Goal: Information Seeking & Learning: Learn about a topic

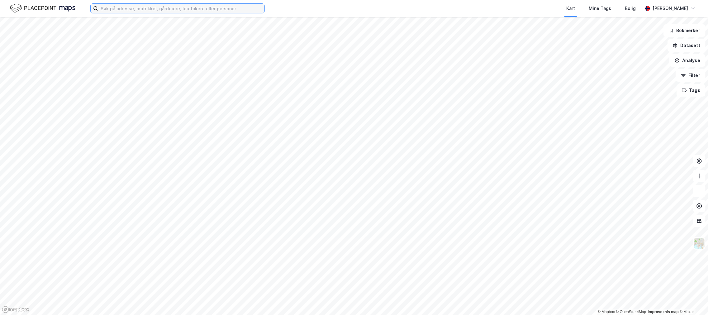
click at [162, 12] on input at bounding box center [181, 8] width 166 height 9
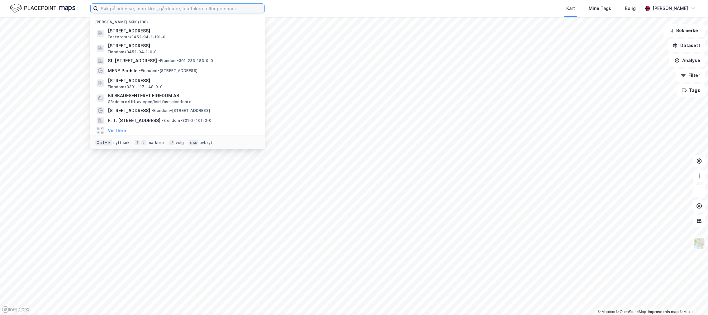
paste input "Viggo [STREET_ADDRESS]"
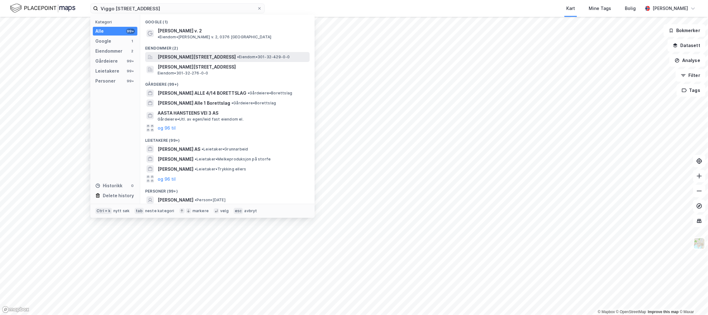
click at [167, 53] on span "[PERSON_NAME][STREET_ADDRESS]" at bounding box center [197, 56] width 78 height 7
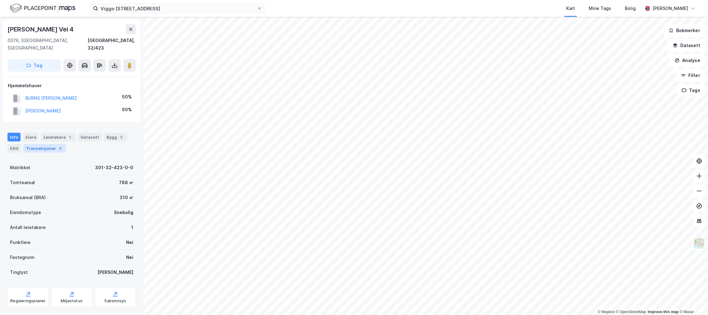
click at [53, 144] on div "Transaksjoner 3" at bounding box center [44, 148] width 43 height 9
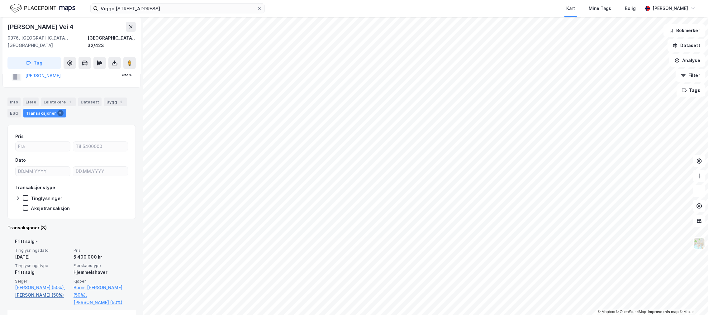
scroll to position [104, 0]
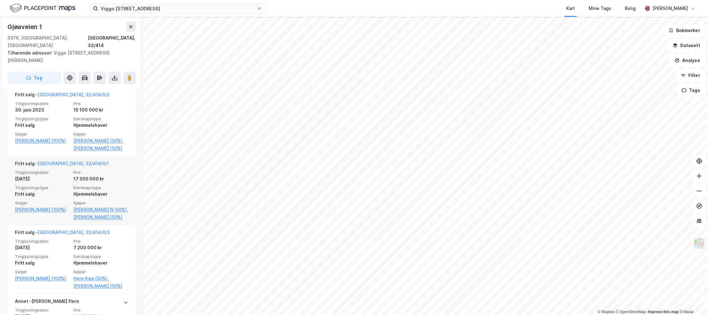
scroll to position [243, 0]
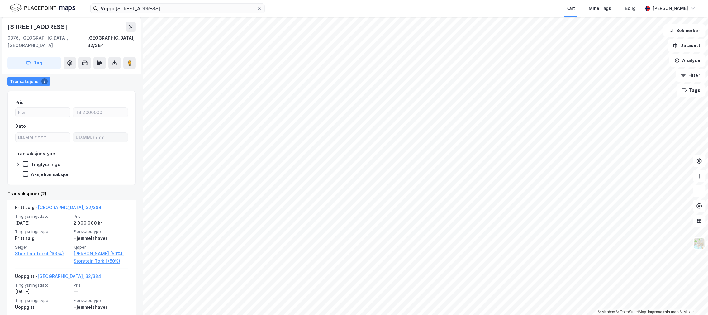
scroll to position [91, 0]
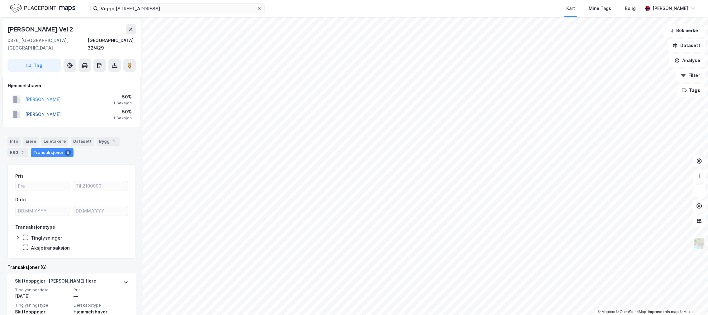
click at [0, 0] on button "BERVELL PIA" at bounding box center [0, 0] width 0 height 0
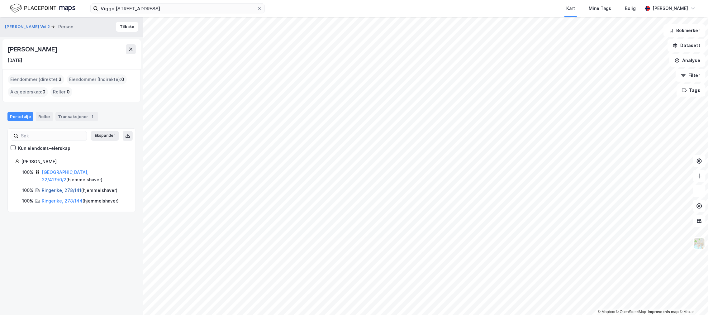
click at [55, 187] on link "Ringerike, 278/141" at bounding box center [62, 189] width 40 height 5
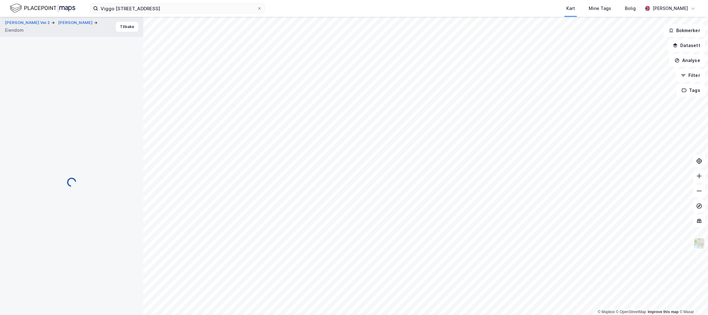
scroll to position [12, 0]
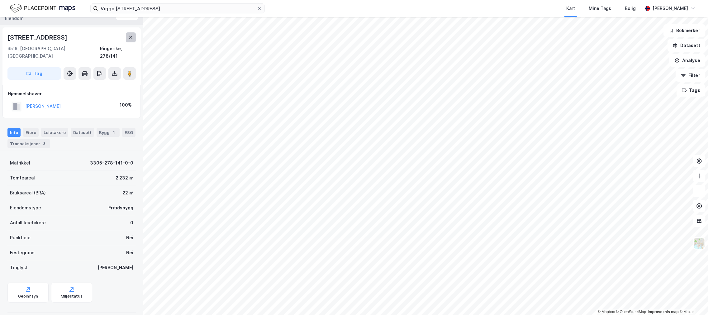
click at [131, 35] on icon at bounding box center [130, 37] width 5 height 5
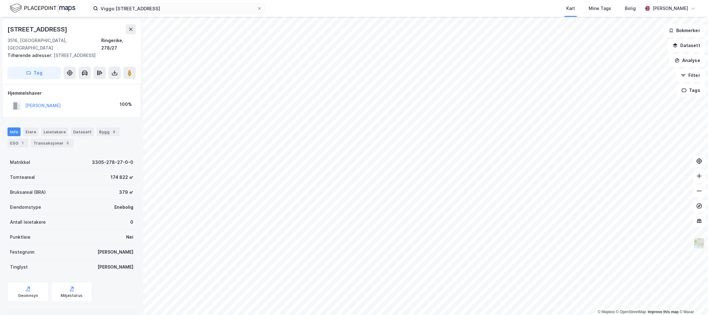
click at [162, 13] on div "Viggo Hansteens vei 2, 0376 Oslo Kart Mine Tags Bolig Wilhelm Grøm" at bounding box center [354, 8] width 708 height 17
click at [166, 9] on input "Viggo Hansteens vei 2, 0376 Oslo" at bounding box center [177, 8] width 159 height 9
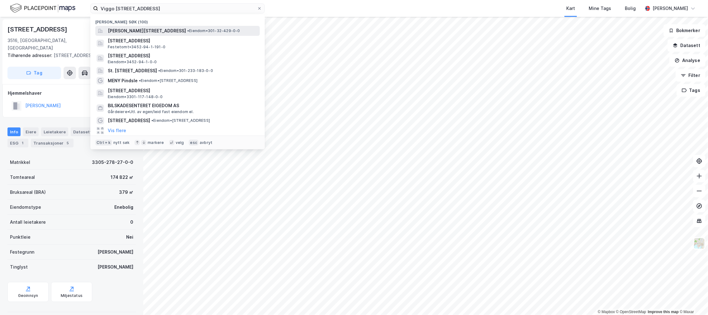
click at [163, 28] on span "[PERSON_NAME][STREET_ADDRESS]" at bounding box center [147, 30] width 78 height 7
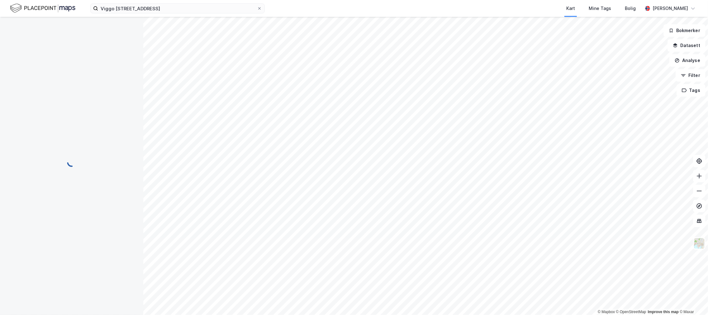
scroll to position [12, 0]
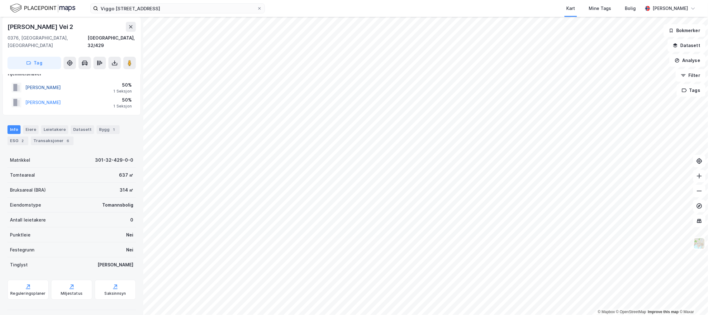
click at [0, 0] on button "BERVELL ANNE KATRINE" at bounding box center [0, 0] width 0 height 0
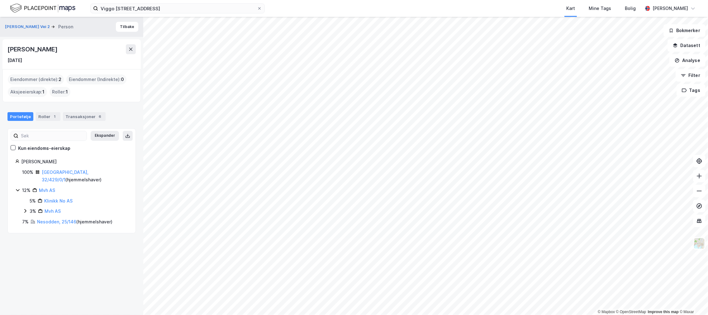
click at [53, 79] on div "Eiendommer (direkte) : 2" at bounding box center [36, 79] width 56 height 10
click at [121, 27] on button "Tilbake" at bounding box center [127, 27] width 22 height 10
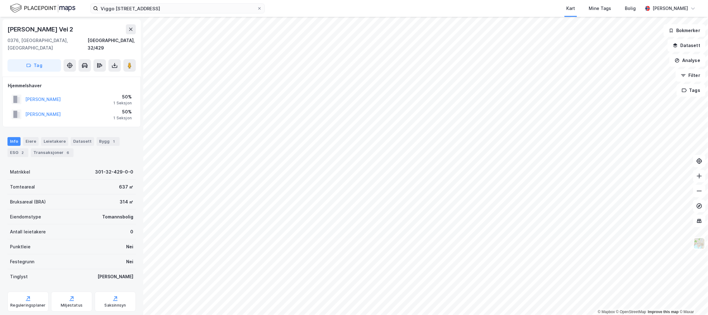
scroll to position [12, 0]
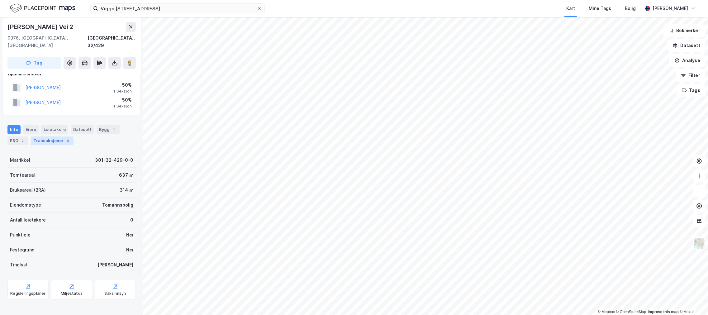
click at [65, 138] on div "6" at bounding box center [68, 141] width 6 height 6
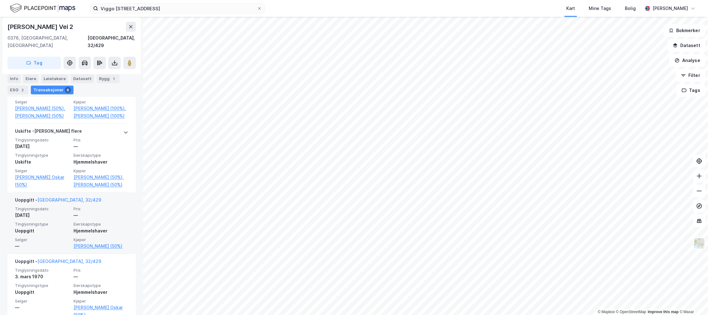
scroll to position [371, 0]
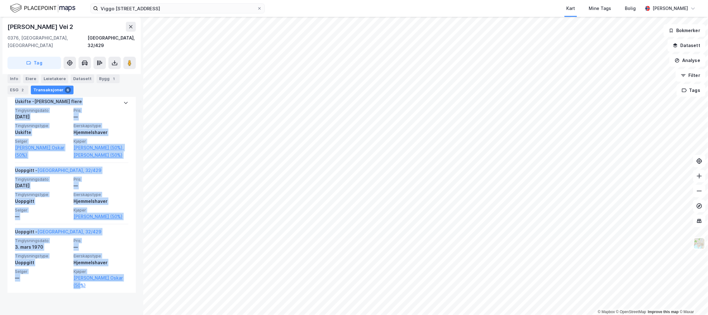
click at [138, 303] on div "Viggo Hansteens Vei 2 0376, Oslo, Oslo Oslo, 32/429 Tag Hjemmelshaver BERVELL A…" at bounding box center [71, 166] width 143 height 298
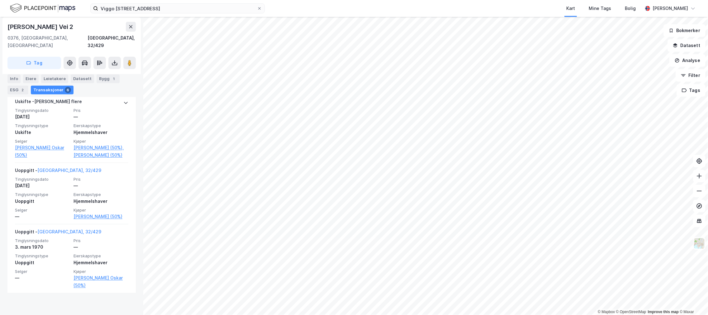
click at [111, 310] on div "Viggo Hansteens Vei 2 0376, Oslo, Oslo Oslo, 32/429 Tag Hjemmelshaver BERVELL A…" at bounding box center [71, 166] width 143 height 298
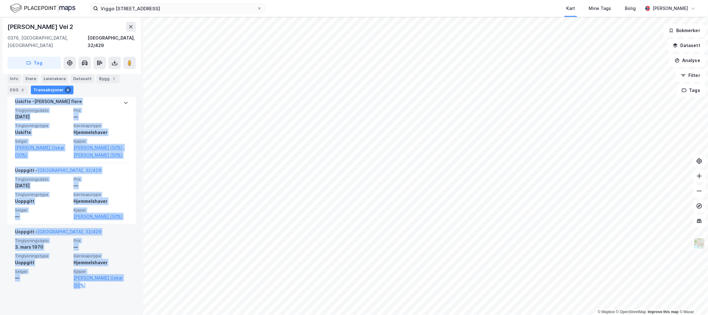
drag, startPoint x: 118, startPoint y: 307, endPoint x: 126, endPoint y: 298, distance: 12.6
click at [126, 298] on div "Viggo Hansteens Vei 2 0376, Oslo, Oslo Oslo, 32/429 Tag Hjemmelshaver BERVELL A…" at bounding box center [71, 166] width 143 height 298
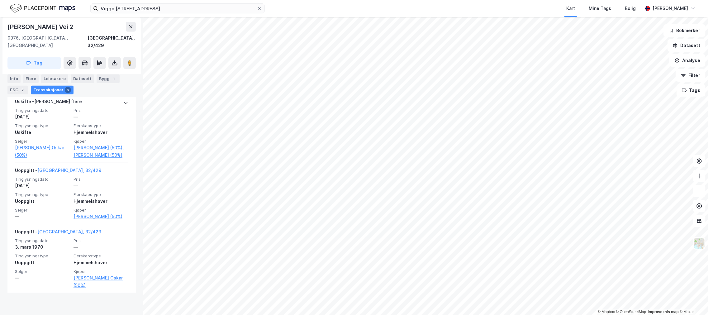
click at [131, 313] on div "Viggo Hansteens Vei 2 0376, Oslo, Oslo Oslo, 32/429 Tag Hjemmelshaver BERVELL A…" at bounding box center [71, 166] width 143 height 298
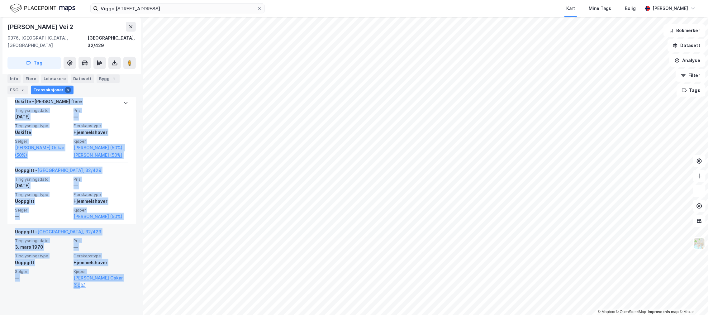
drag, startPoint x: 129, startPoint y: 311, endPoint x: 123, endPoint y: 302, distance: 10.5
click at [123, 302] on div "Viggo Hansteens Vei 2 0376, Oslo, Oslo Oslo, 32/429 Tag Hjemmelshaver BERVELL A…" at bounding box center [71, 166] width 143 height 298
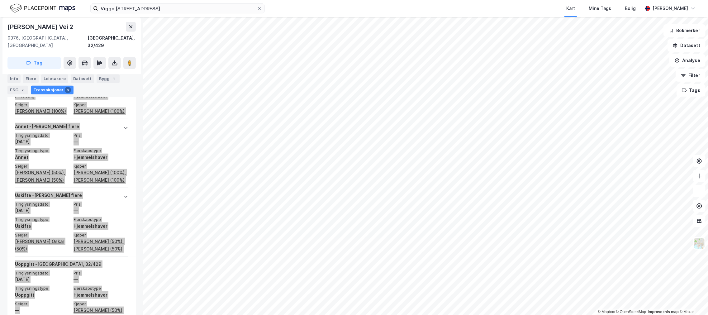
scroll to position [267, 0]
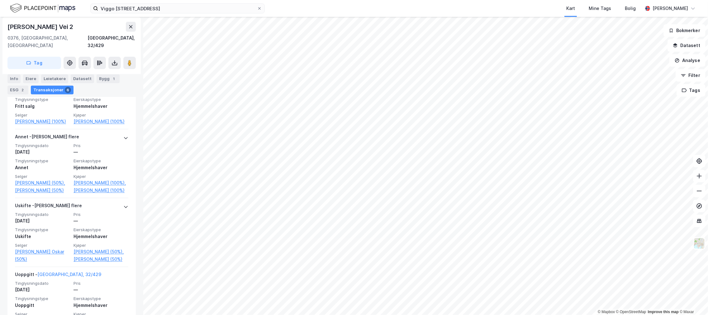
click at [1, 281] on div "Viggo Hansteens Vei 2 0376, Oslo, Oslo Oslo, 32/429 Tag Hjemmelshaver BERVELL A…" at bounding box center [71, 166] width 143 height 298
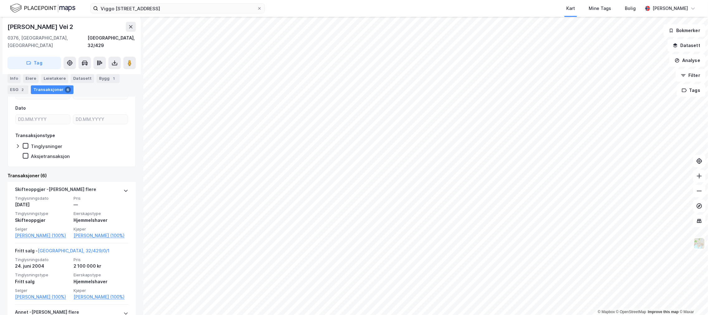
scroll to position [104, 0]
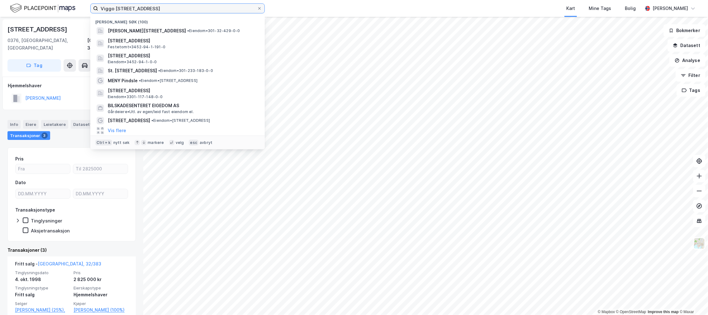
click at [131, 10] on input "Viggo Hansteens vei 2, 0376 Oslo" at bounding box center [177, 8] width 159 height 9
paste input "Syretårnet 41"
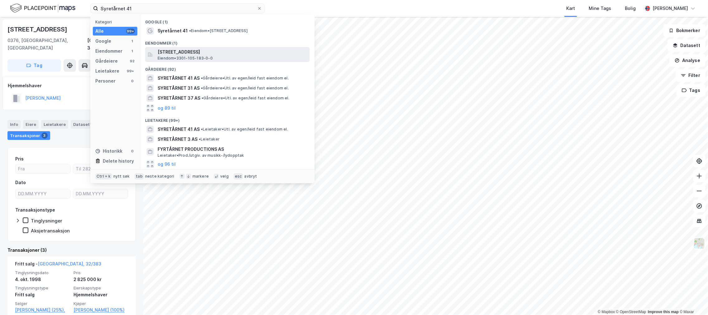
click at [179, 48] on span "[STREET_ADDRESS]" at bounding box center [232, 51] width 149 height 7
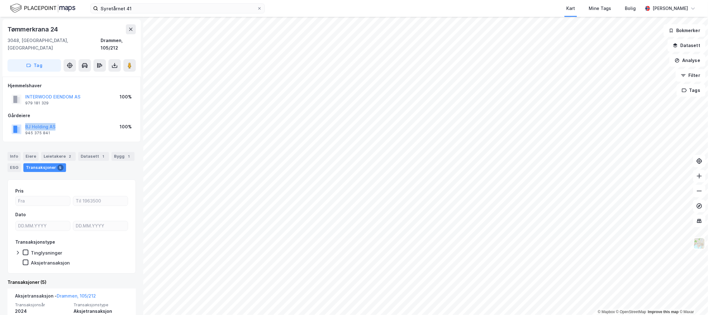
drag, startPoint x: 70, startPoint y: 119, endPoint x: 19, endPoint y: 121, distance: 50.5
click at [19, 122] on div "BJ Holding AS 945 375 841 100%" at bounding box center [72, 129] width 128 height 15
drag, startPoint x: 73, startPoint y: 86, endPoint x: 7, endPoint y: 89, distance: 65.2
click at [8, 92] on div "Øvre Eikerv 77 ANS 958 501 986 100%" at bounding box center [72, 99] width 128 height 15
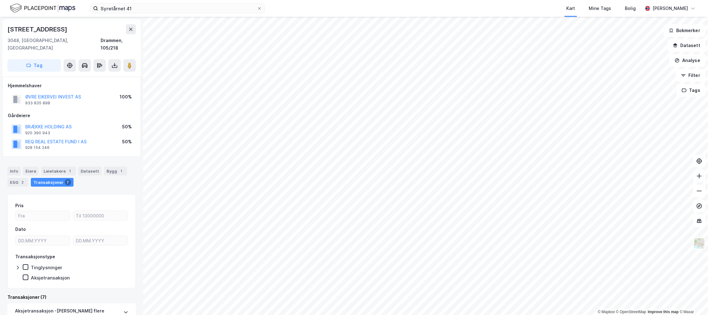
click at [35, 24] on div "Øvre Eikervei 83b" at bounding box center [37, 29] width 61 height 10
click at [35, 27] on div "Øvre Eikervei 83b" at bounding box center [37, 29] width 61 height 10
click at [19, 167] on div "Info" at bounding box center [13, 171] width 13 height 9
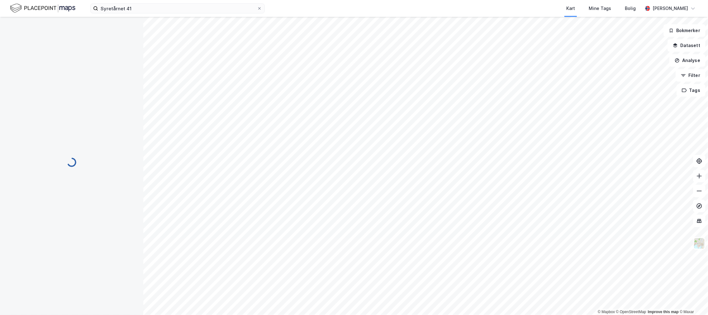
scroll to position [0, 0]
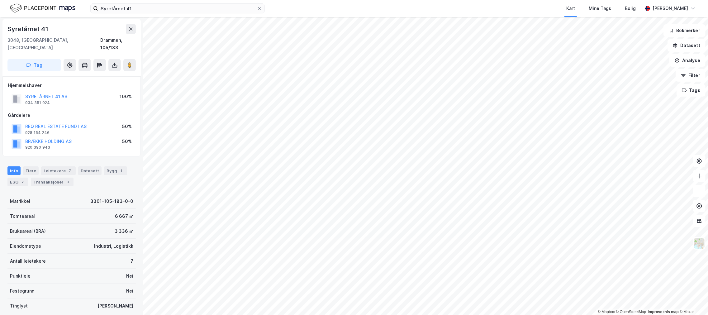
scroll to position [0, 0]
click at [48, 178] on div "Transaksjoner 7" at bounding box center [52, 182] width 43 height 9
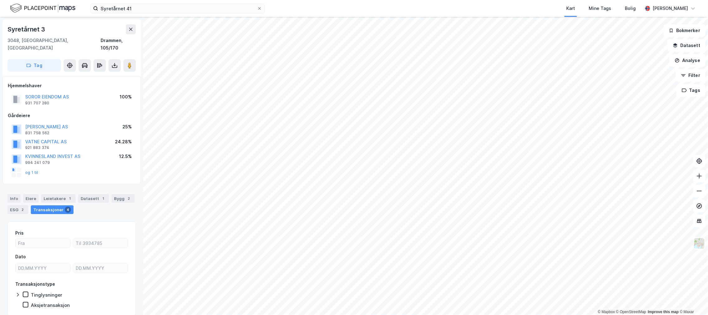
scroll to position [0, 0]
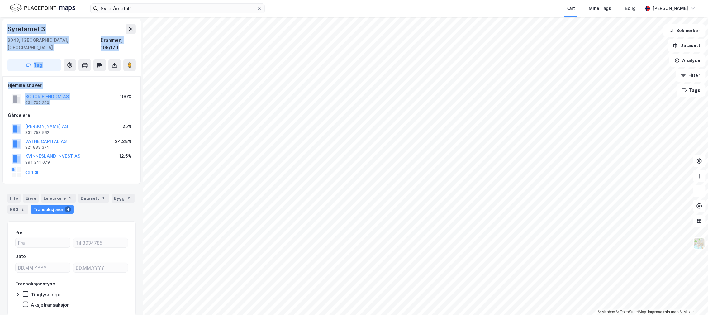
drag, startPoint x: 29, startPoint y: 90, endPoint x: -3, endPoint y: 97, distance: 32.1
click at [0, 97] on html "Syretårnet 41 Kart Mine Tags Bolig Wilhelm Grøm © Mapbox © OpenStreetMap Improv…" at bounding box center [354, 157] width 708 height 315
click at [2, 97] on div "Syretårnet 3 3048, Drammen, Buskerud Drammen, 105/170 Tag Hjemmelshaver SOROR E…" at bounding box center [71, 166] width 143 height 298
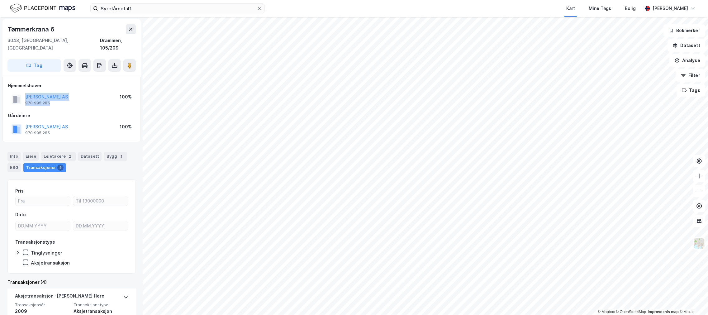
drag, startPoint x: 80, startPoint y: 93, endPoint x: 10, endPoint y: 93, distance: 70.1
click at [10, 93] on div "Arnesen Utvikling AS 970 995 285 100%" at bounding box center [72, 99] width 128 height 15
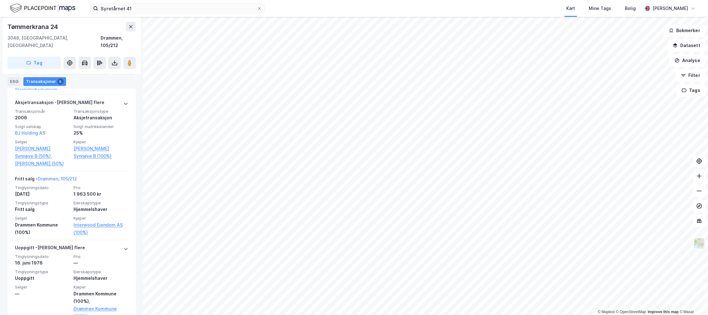
scroll to position [362, 0]
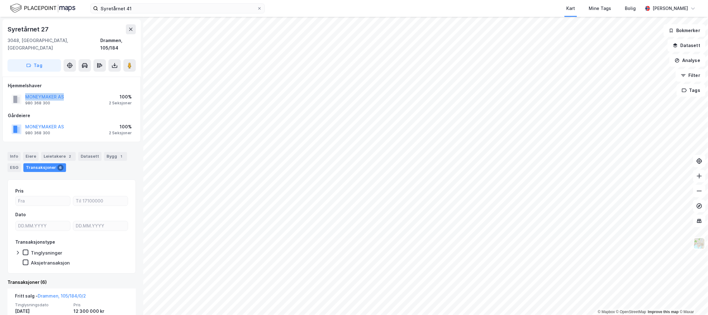
drag, startPoint x: 75, startPoint y: 84, endPoint x: 14, endPoint y: 85, distance: 60.7
click at [14, 92] on div "MONEYMAKER AS 980 368 300 100% 2 Seksjoner" at bounding box center [72, 99] width 128 height 15
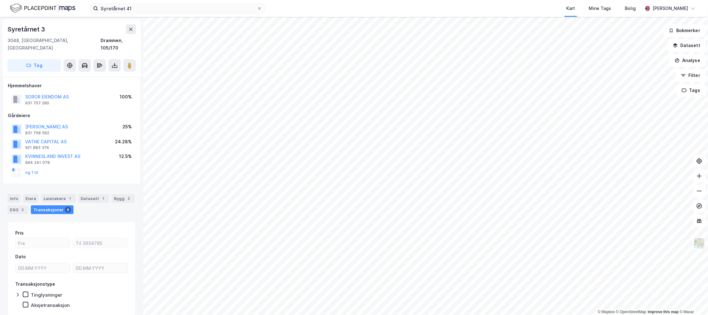
scroll to position [0, 0]
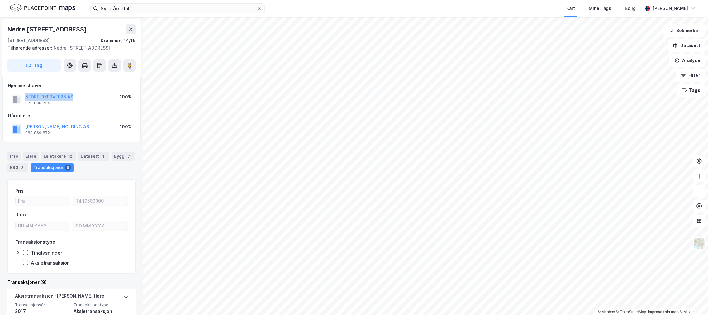
drag, startPoint x: 92, startPoint y: 97, endPoint x: 21, endPoint y: 97, distance: 70.7
click at [21, 97] on div "NEDRE EIKERVEI 26 AS 979 896 735 100%" at bounding box center [72, 99] width 128 height 15
click at [110, 11] on input "Syretårnet 41" at bounding box center [177, 8] width 159 height 9
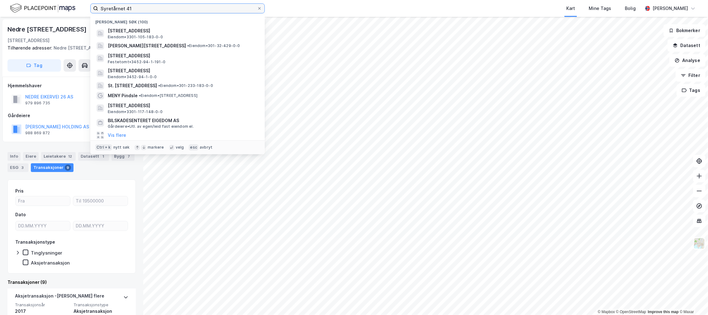
click at [110, 11] on input "Syretårnet 41" at bounding box center [177, 8] width 159 height 9
paste input "Nedre Eikervei 12, 3045 Drammen"
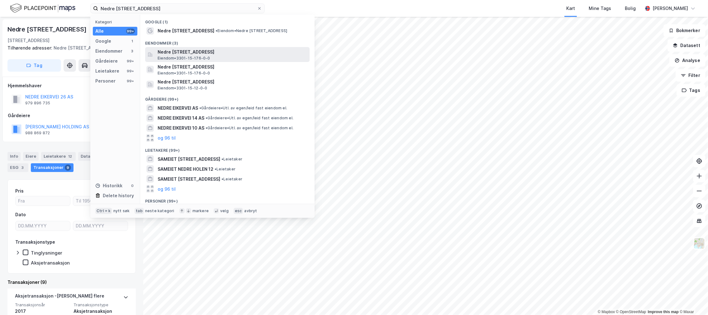
click at [162, 47] on div "Nedre Eikervei 12, 3045, DRAMMEN, DRAMMEN Eiendom • 3301-15-176-0-0" at bounding box center [227, 54] width 164 height 15
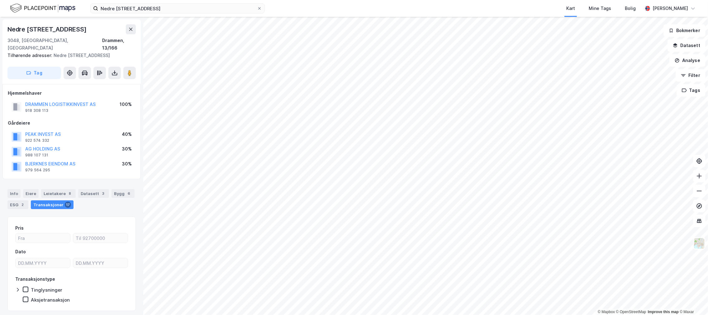
scroll to position [0, 0]
click at [51, 189] on div "Leietakere 8" at bounding box center [58, 193] width 35 height 9
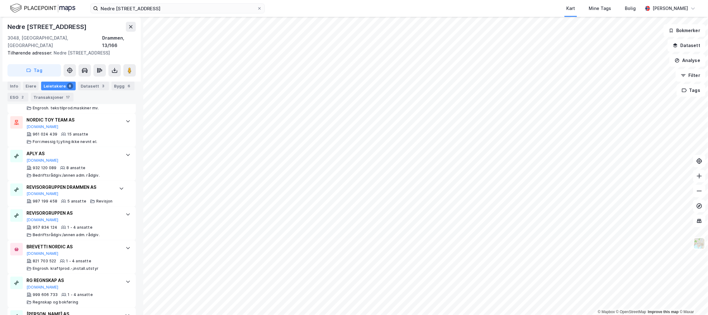
scroll to position [276, 0]
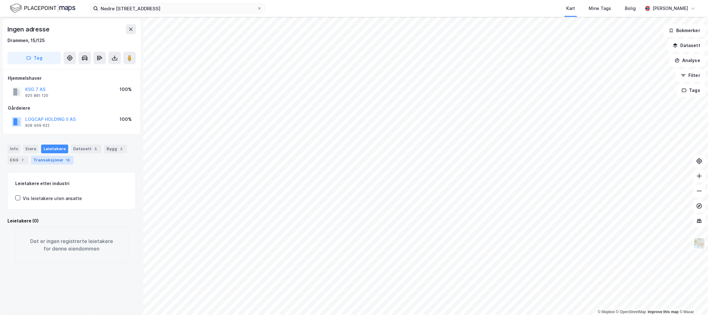
click at [61, 157] on div "Transaksjoner 13" at bounding box center [52, 160] width 43 height 9
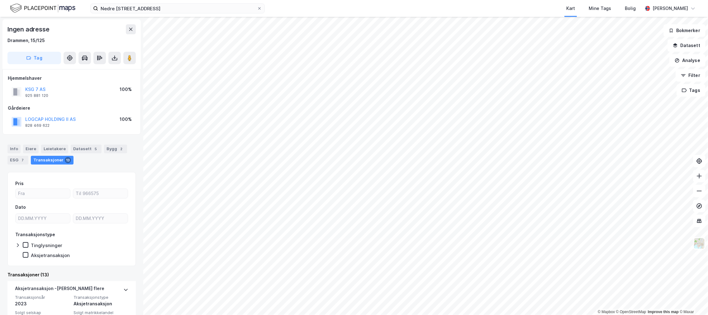
scroll to position [173, 0]
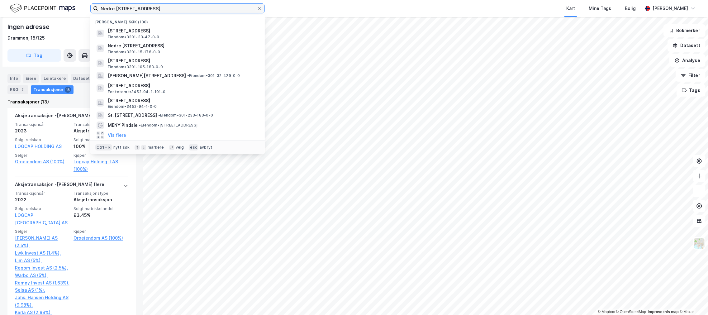
click at [196, 6] on input "Nedre Eikervei 12, 3045 Drammen" at bounding box center [177, 8] width 159 height 9
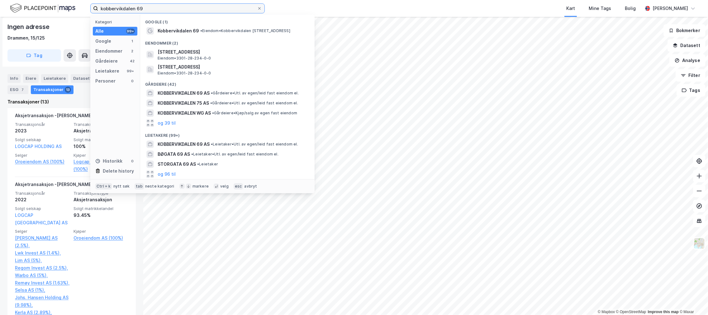
type input "kobbervikdalen 69"
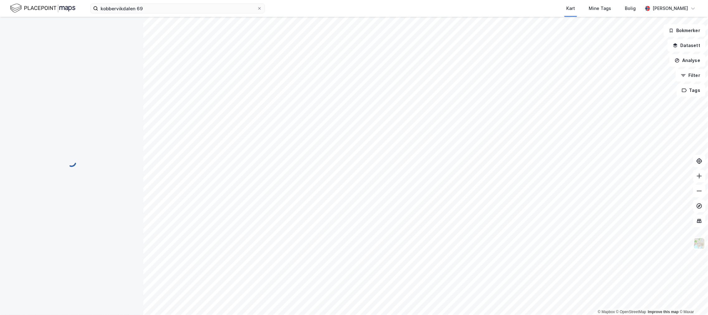
scroll to position [3, 0]
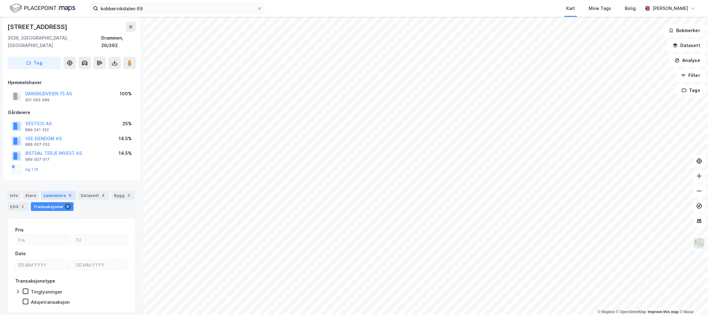
click at [48, 191] on div "Leietakere 6" at bounding box center [58, 195] width 35 height 9
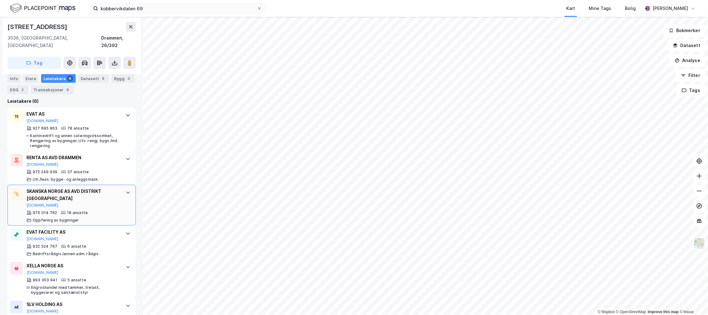
scroll to position [244, 0]
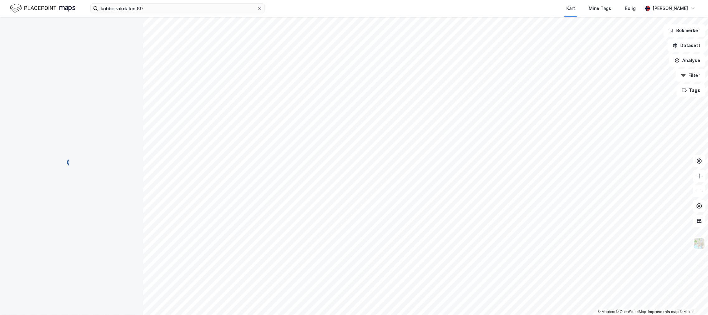
scroll to position [19, 0]
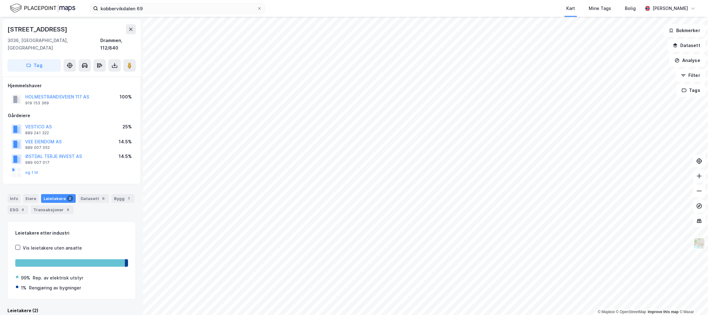
scroll to position [2, 0]
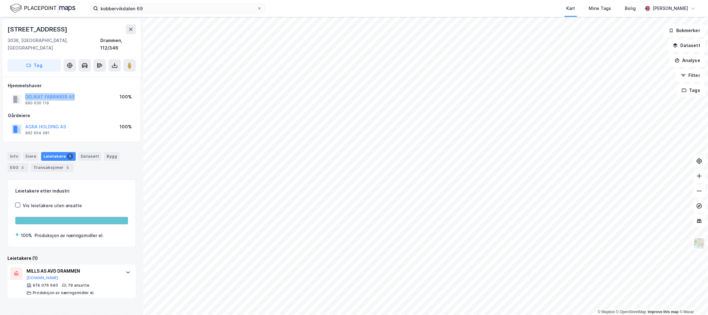
drag, startPoint x: 91, startPoint y: 88, endPoint x: 10, endPoint y: 86, distance: 80.7
click at [10, 92] on div "DELIKAT FABRIKKER AS 990 630 119 100%" at bounding box center [72, 99] width 128 height 15
drag, startPoint x: 45, startPoint y: 83, endPoint x: 85, endPoint y: 92, distance: 40.8
click at [85, 92] on div "DELIKAT FABRIKKER AS 990 630 119 100%" at bounding box center [72, 99] width 128 height 15
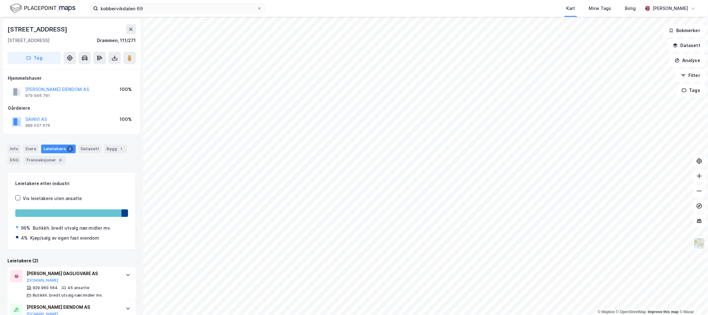
scroll to position [27, 0]
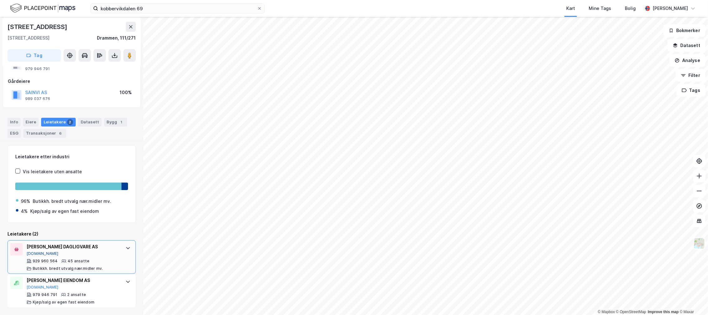
click at [35, 255] on button "Proff.no" at bounding box center [42, 253] width 32 height 5
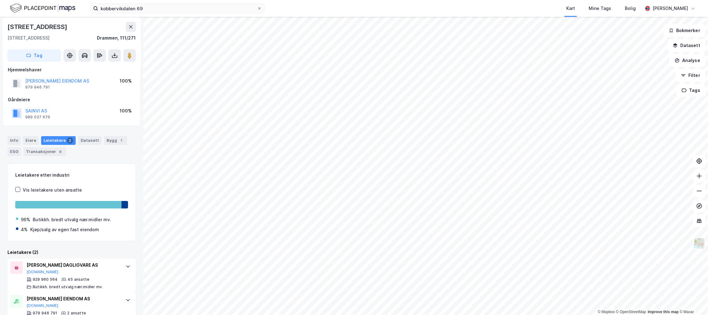
scroll to position [0, 0]
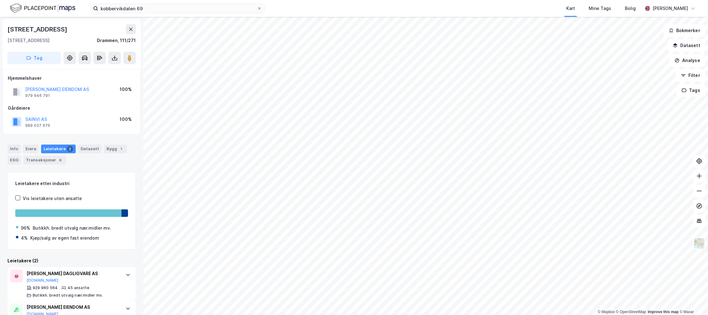
drag, startPoint x: 93, startPoint y: 83, endPoint x: 92, endPoint y: 88, distance: 5.1
click at [92, 88] on div "Hjemmelshaver KRISTENSEN PER EIENDOM AS 979 946 791 100%" at bounding box center [72, 86] width 128 height 25
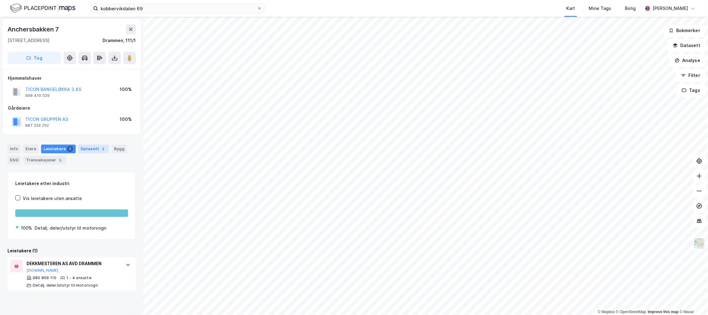
click at [100, 149] on div "2" at bounding box center [103, 149] width 6 height 6
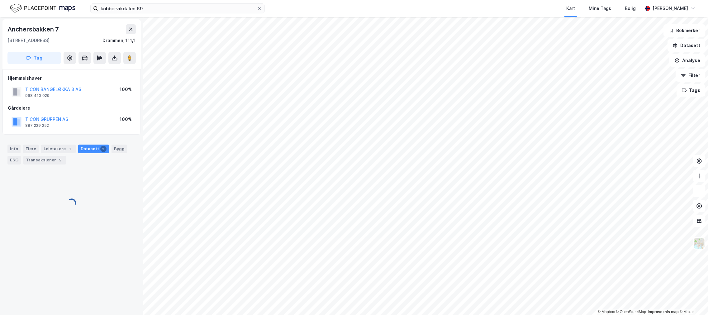
click at [122, 151] on div "Info Eiere Leietakere 1 Datasett 2 Bygg ESG Transaksjoner 5" at bounding box center [71, 155] width 128 height 20
click at [119, 150] on div "Bygg" at bounding box center [120, 149] width 16 height 9
click at [92, 153] on div "Datasett 2" at bounding box center [93, 149] width 31 height 9
click at [83, 177] on div "Alle Prosjekter" at bounding box center [72, 184] width 128 height 25
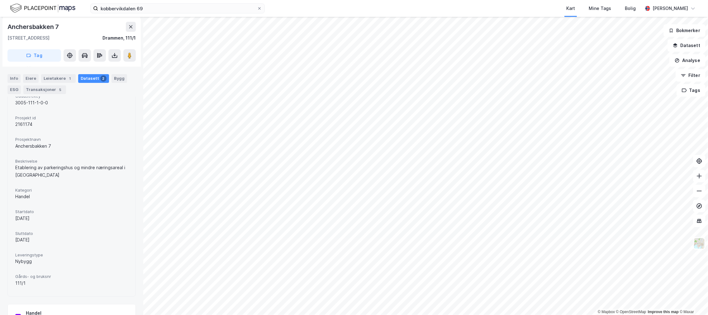
scroll to position [135, 0]
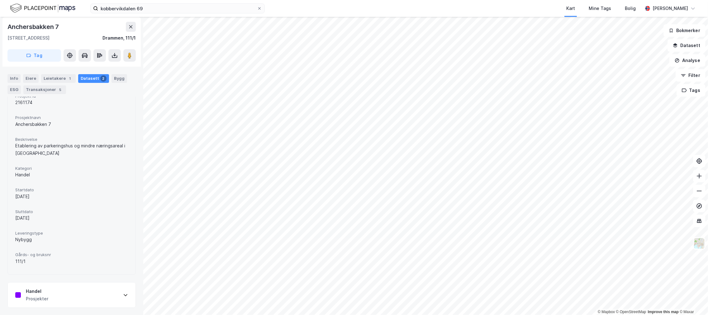
click at [53, 297] on div "Handel Prosjekter" at bounding box center [72, 294] width 128 height 25
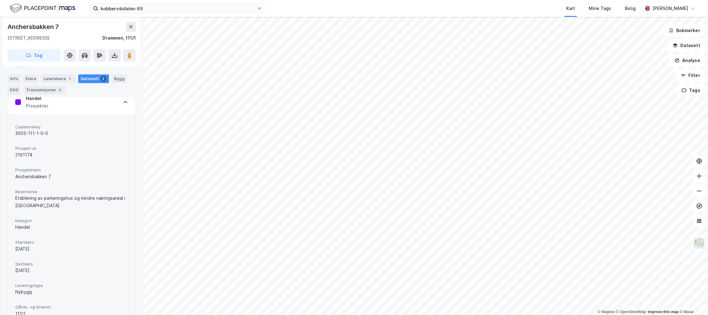
scroll to position [347, 0]
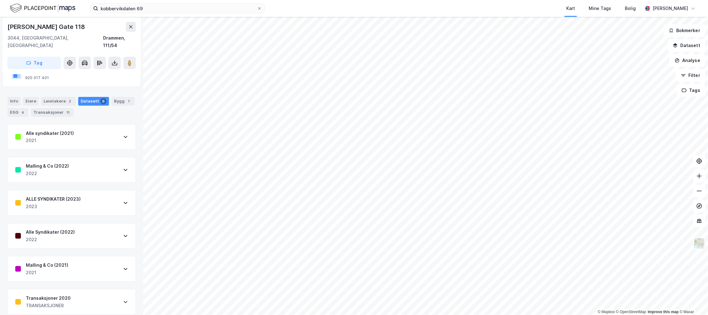
scroll to position [55, 0]
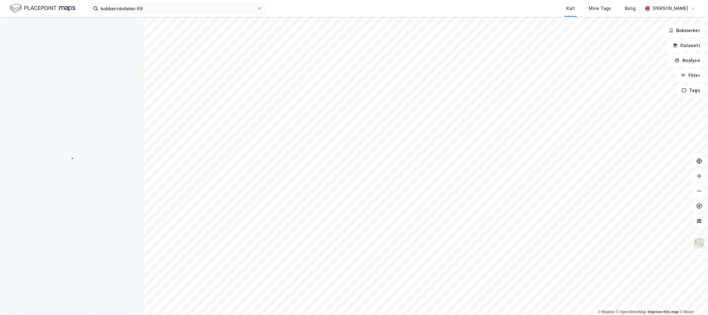
scroll to position [0, 0]
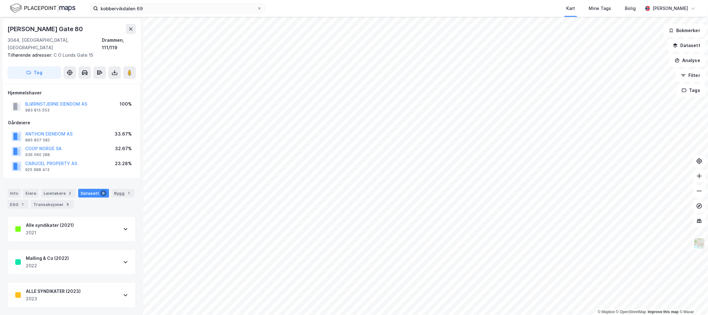
scroll to position [0, 0]
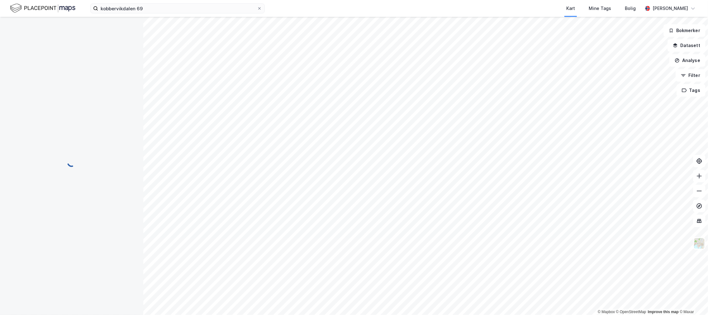
scroll to position [0, 0]
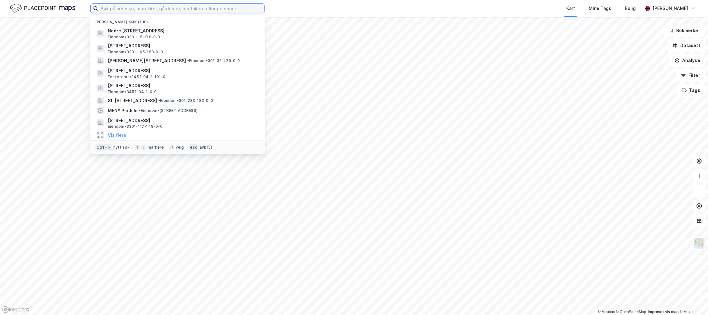
drag, startPoint x: 155, startPoint y: 13, endPoint x: 158, endPoint y: 12, distance: 3.4
paste input "[STREET_ADDRESS]"
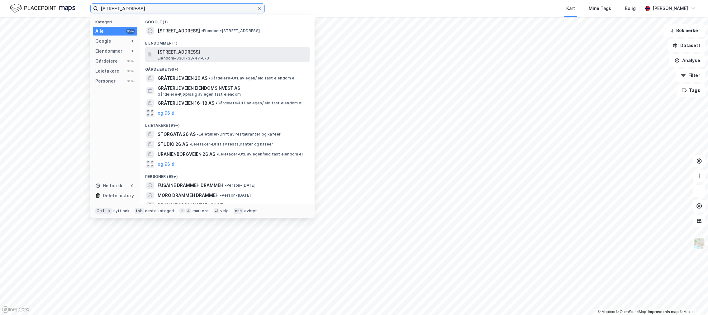
type input "[STREET_ADDRESS]"
click at [217, 52] on span "[STREET_ADDRESS]" at bounding box center [232, 51] width 149 height 7
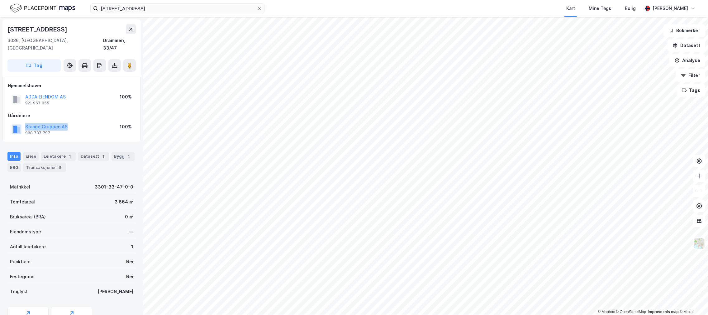
drag, startPoint x: 75, startPoint y: 119, endPoint x: 17, endPoint y: 118, distance: 58.6
click at [17, 122] on div "Stange Gruppen AS 938 737 797 100%" at bounding box center [72, 129] width 128 height 15
click at [53, 29] on div "[STREET_ADDRESS]" at bounding box center [37, 29] width 61 height 10
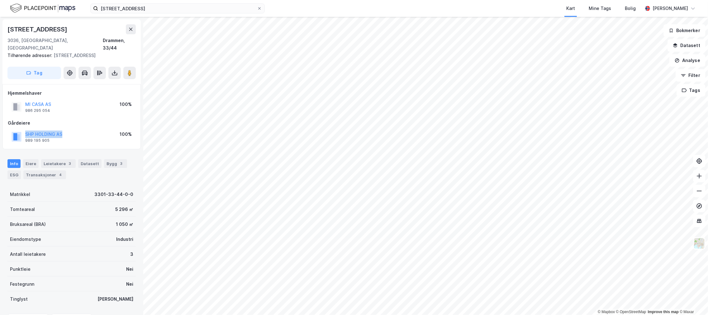
drag, startPoint x: 80, startPoint y: 124, endPoint x: 17, endPoint y: 127, distance: 63.6
click at [17, 129] on div "SHP HOLDING AS 989 195 905 100%" at bounding box center [72, 136] width 128 height 15
click at [66, 99] on div "MI CASA AS 986 295 054 100%" at bounding box center [72, 106] width 128 height 15
click at [48, 170] on div "Transaksjoner 4" at bounding box center [44, 174] width 43 height 9
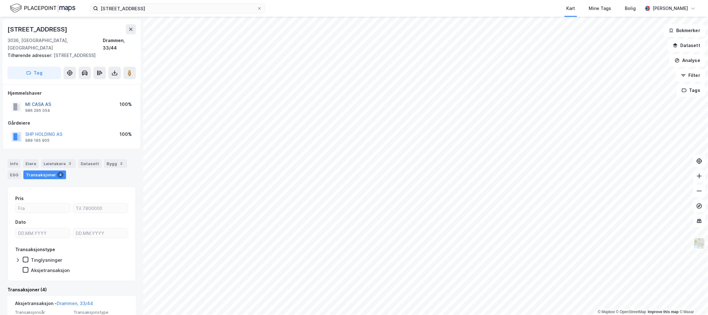
click at [0, 0] on button "MI CASA AS" at bounding box center [0, 0] width 0 height 0
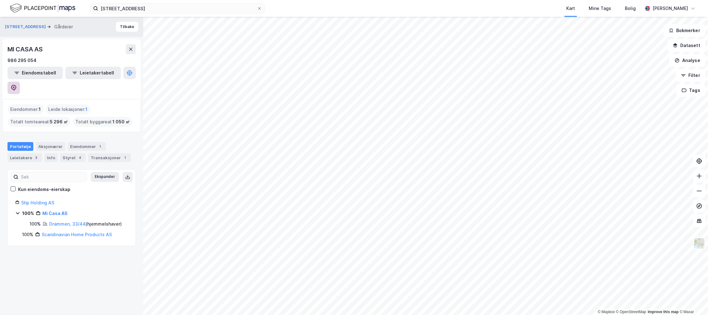
click at [20, 82] on button at bounding box center [13, 88] width 12 height 12
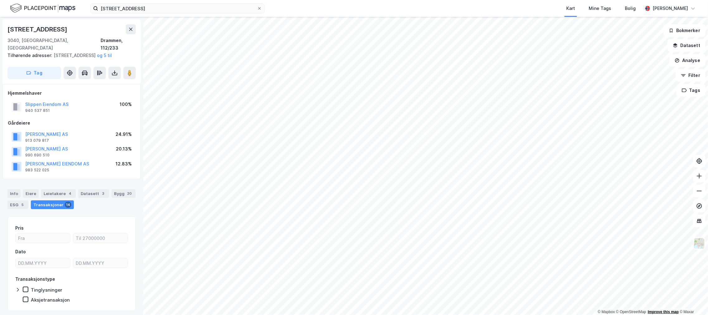
scroll to position [1, 0]
drag, startPoint x: 80, startPoint y: 136, endPoint x: 22, endPoint y: 129, distance: 58.3
click at [22, 129] on div "[PERSON_NAME] AS 913 079 817 24.91%" at bounding box center [72, 135] width 128 height 15
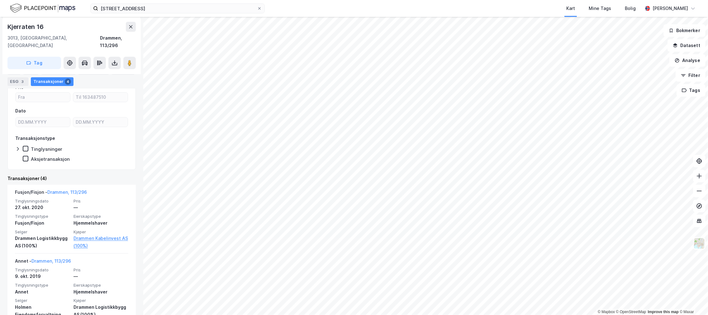
scroll to position [138, 0]
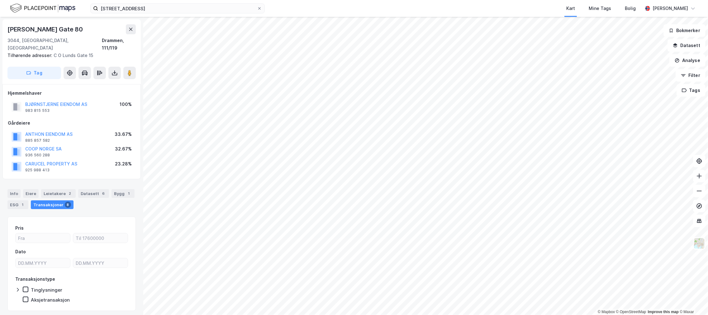
scroll to position [11, 0]
